Goal: Task Accomplishment & Management: Manage account settings

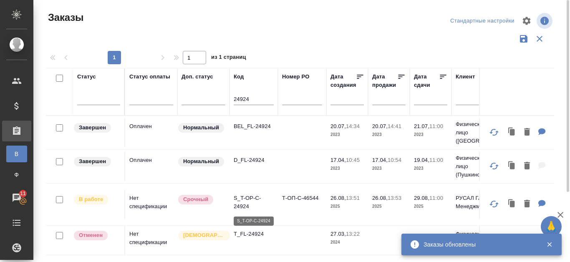
click at [243, 196] on p "S_T-OP-C-24924" at bounding box center [253, 202] width 40 height 17
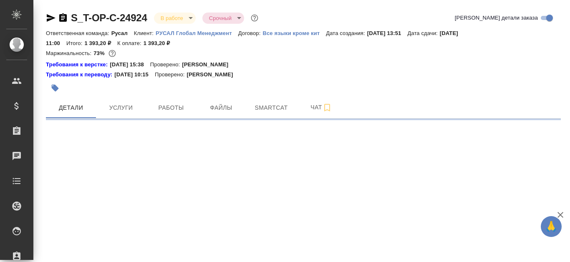
select select "RU"
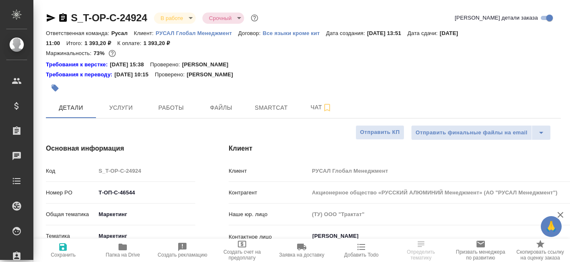
type textarea "x"
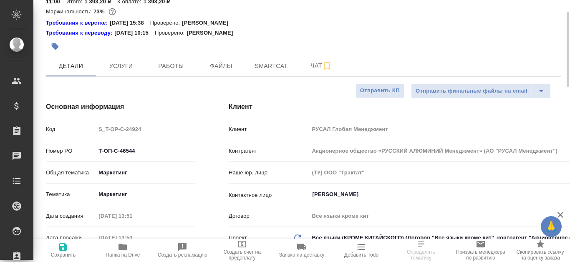
scroll to position [125, 0]
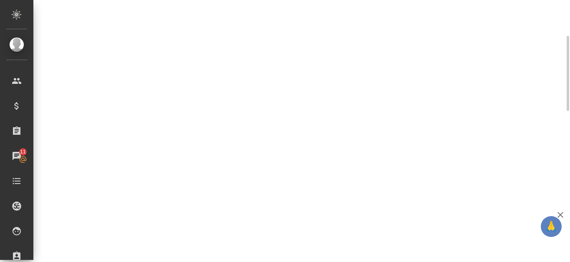
select select "RU"
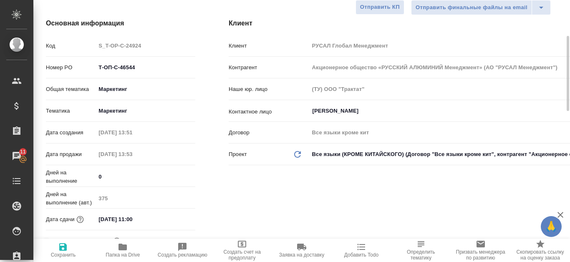
type textarea "x"
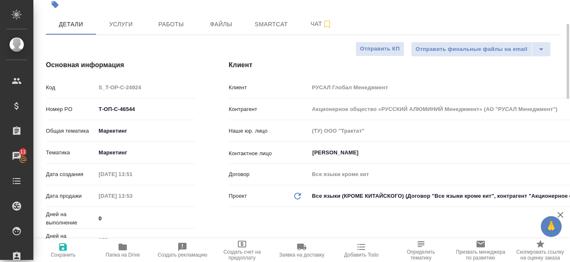
scroll to position [42, 0]
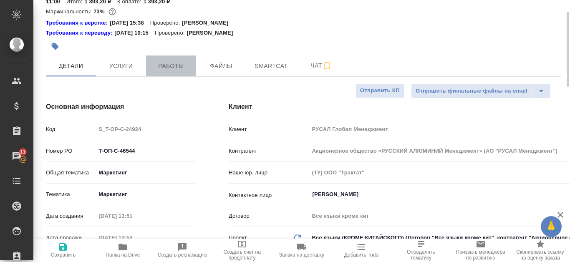
click at [167, 70] on span "Работы" at bounding box center [171, 66] width 40 height 10
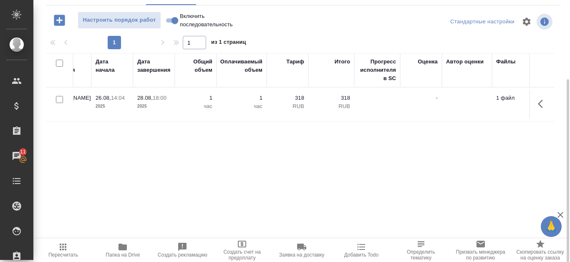
scroll to position [0, 420]
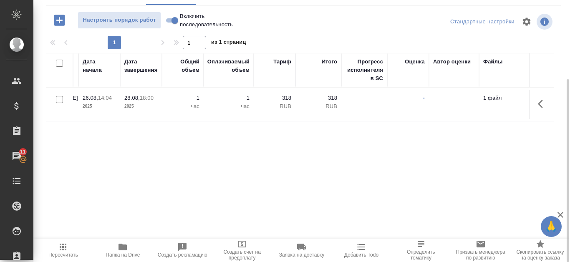
click at [544, 108] on icon "button" at bounding box center [542, 104] width 10 height 10
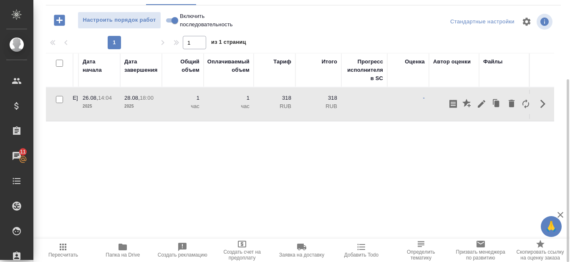
click at [119, 253] on span "Папка на Drive" at bounding box center [122, 255] width 34 height 6
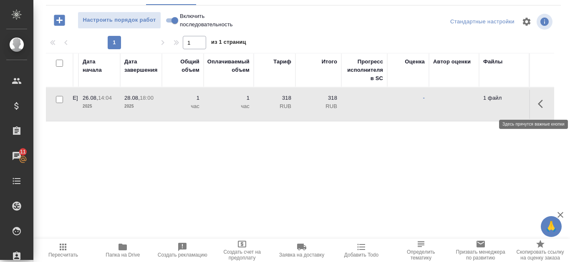
click at [540, 104] on icon "button" at bounding box center [542, 104] width 10 height 10
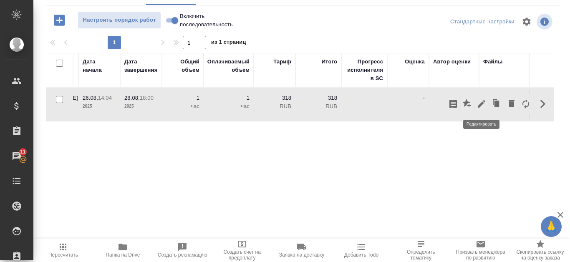
click at [480, 99] on icon "button" at bounding box center [481, 104] width 10 height 10
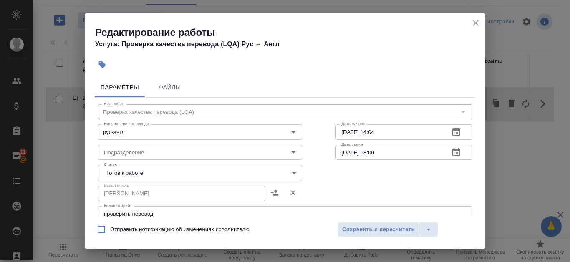
click at [277, 173] on body "🙏 .cls-1 fill:#fff; AWATERA Kanataeva Ekaterina Клиенты Спецификации Заказы 11 …" at bounding box center [285, 131] width 570 height 262
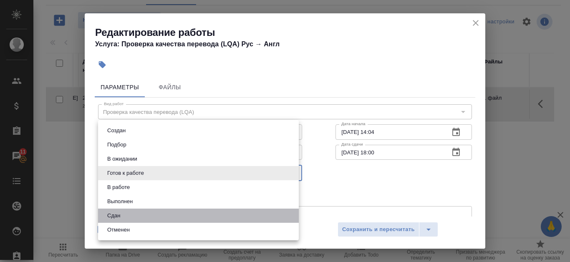
click at [238, 218] on li "Сдан" at bounding box center [198, 215] width 201 height 14
type input "closed"
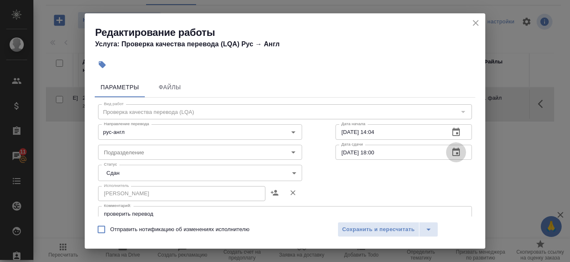
click at [452, 156] on icon "button" at bounding box center [456, 152] width 8 height 8
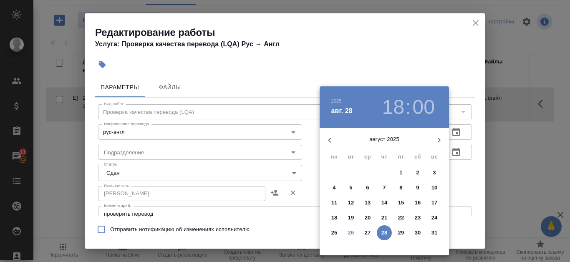
click at [352, 233] on p "26" at bounding box center [351, 232] width 6 height 8
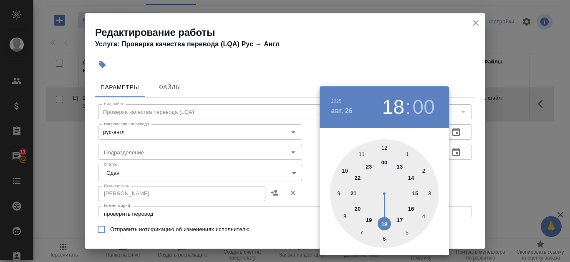
click at [419, 190] on div at bounding box center [384, 193] width 108 height 108
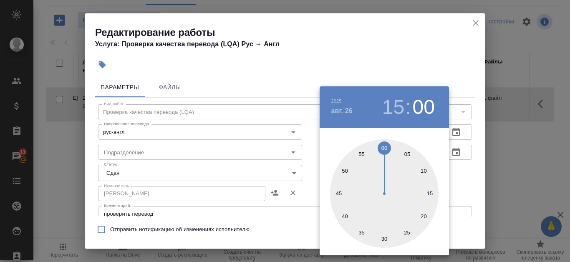
click at [463, 181] on div at bounding box center [285, 131] width 570 height 262
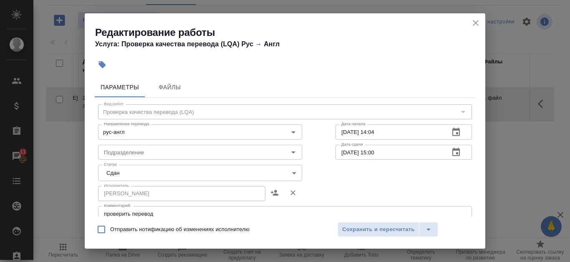
click at [454, 154] on icon "button" at bounding box center [456, 152] width 10 height 10
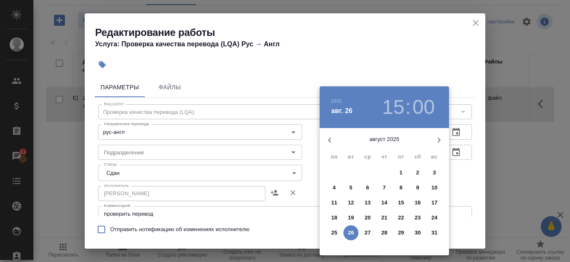
click at [421, 112] on h3 "00" at bounding box center [423, 106] width 22 height 23
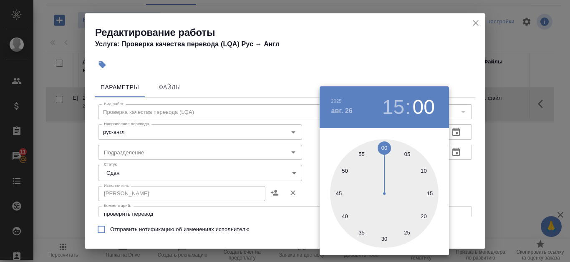
click at [406, 153] on div at bounding box center [384, 193] width 108 height 108
type input "26.08.2025 15:05"
click at [453, 171] on div at bounding box center [285, 131] width 570 height 262
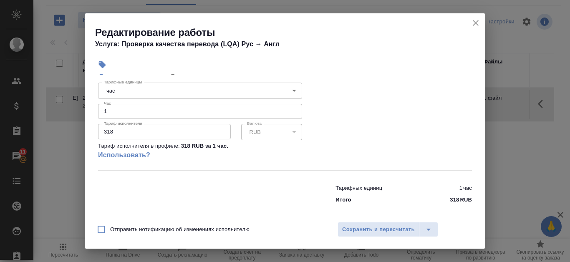
scroll to position [183, 0]
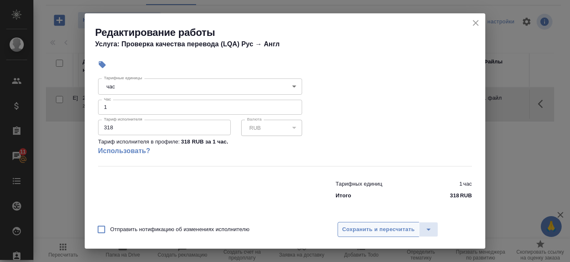
click at [390, 227] on span "Сохранить и пересчитать" at bounding box center [378, 230] width 73 height 10
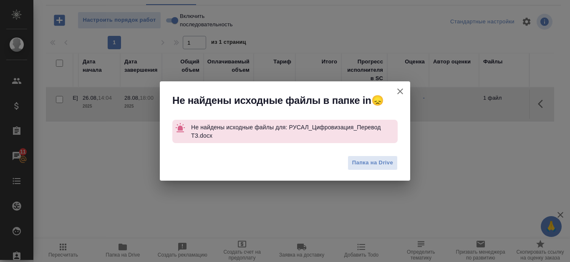
click at [402, 91] on icon "button" at bounding box center [400, 91] width 10 height 10
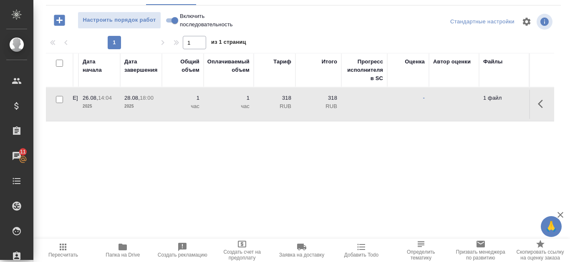
scroll to position [30, 0]
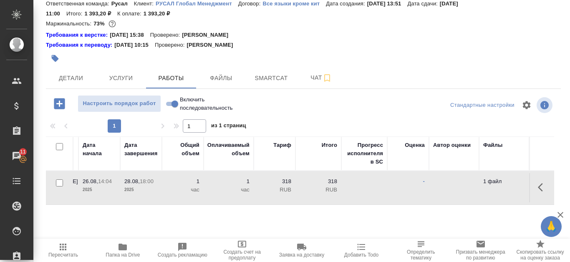
click at [168, 102] on input "Включить последовательность" at bounding box center [175, 104] width 30 height 10
checkbox input "true"
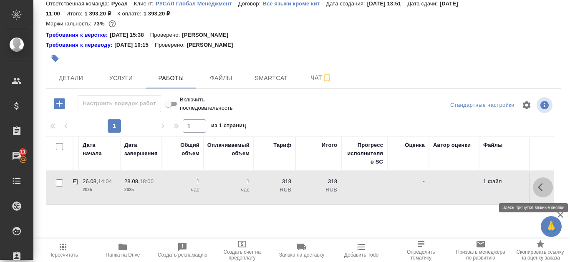
click at [544, 189] on icon "button" at bounding box center [542, 187] width 10 height 10
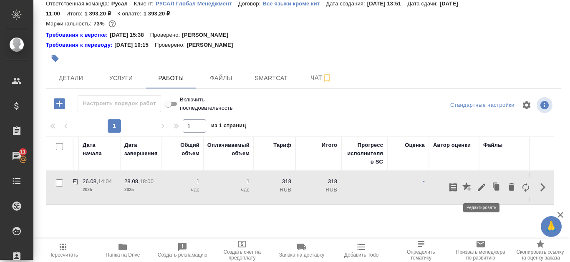
click at [483, 184] on icon "button" at bounding box center [481, 187] width 10 height 10
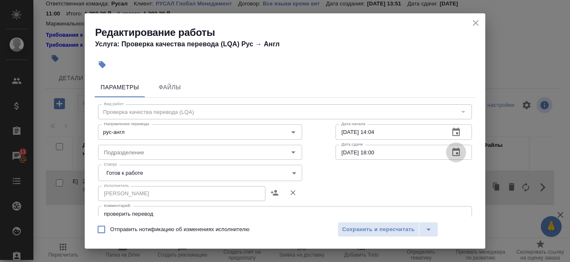
click at [451, 155] on icon "button" at bounding box center [456, 152] width 10 height 10
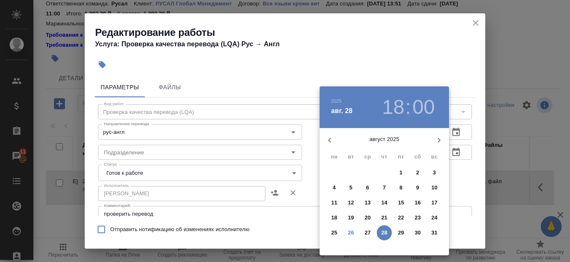
click at [348, 233] on p "26" at bounding box center [351, 232] width 6 height 8
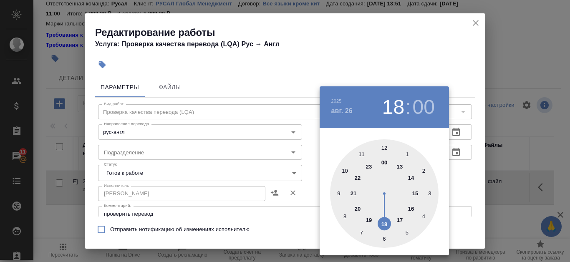
click at [414, 193] on div at bounding box center [384, 193] width 108 height 108
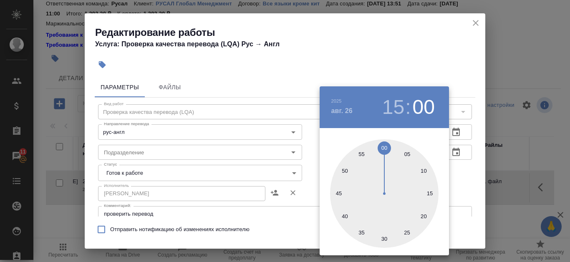
click at [404, 155] on div at bounding box center [384, 193] width 108 height 108
type input "26.08.2025 15:05"
click at [457, 181] on div at bounding box center [285, 131] width 570 height 262
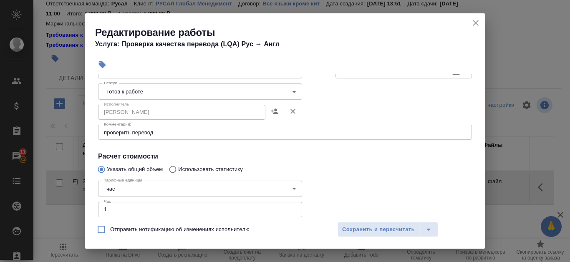
scroll to position [83, 0]
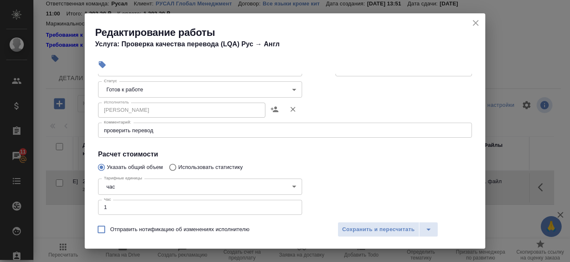
click at [290, 88] on body "🙏 .cls-1 fill:#fff; AWATERA Kanataeva Ekaterina Клиенты Спецификации Заказы 11 …" at bounding box center [285, 131] width 570 height 262
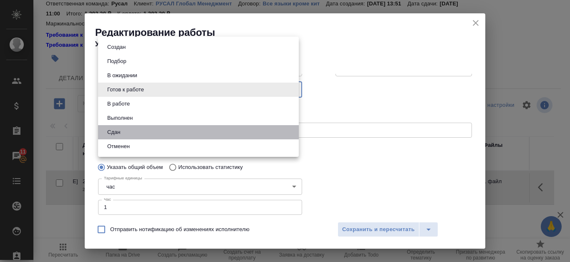
click at [272, 132] on li "Сдан" at bounding box center [198, 132] width 201 height 14
type input "closed"
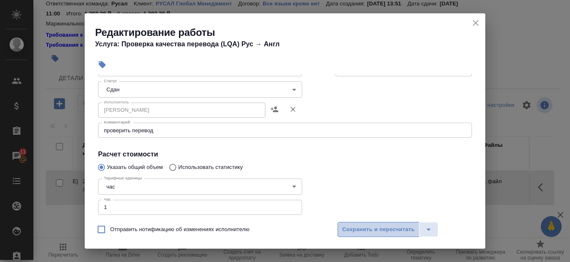
click at [389, 226] on span "Сохранить и пересчитать" at bounding box center [378, 230] width 73 height 10
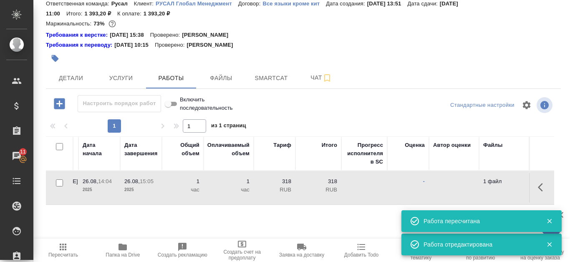
click at [172, 102] on input "Включить последовательность" at bounding box center [168, 104] width 30 height 10
checkbox input "false"
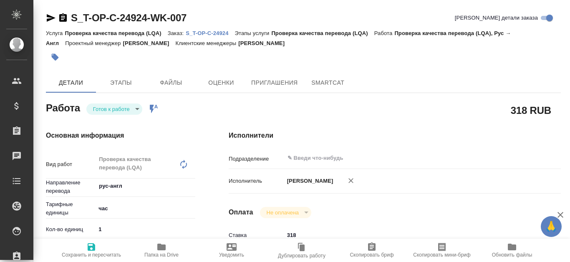
type textarea "x"
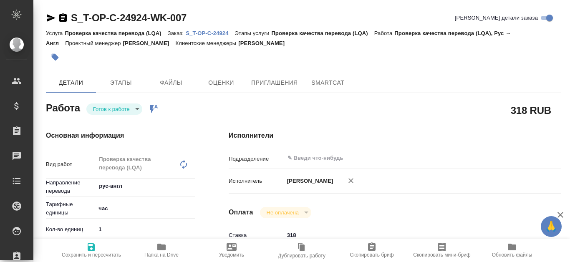
type textarea "x"
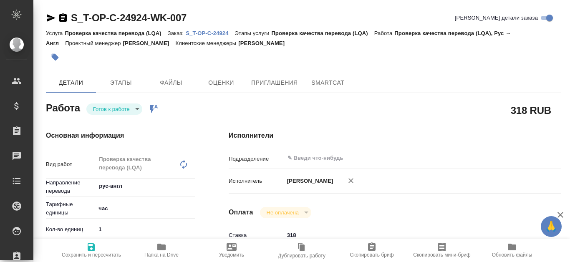
type textarea "x"
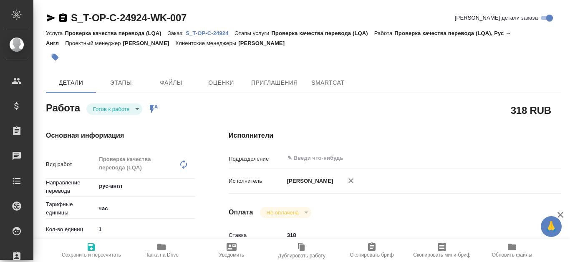
type textarea "x"
